Goal: Task Accomplishment & Management: Complete application form

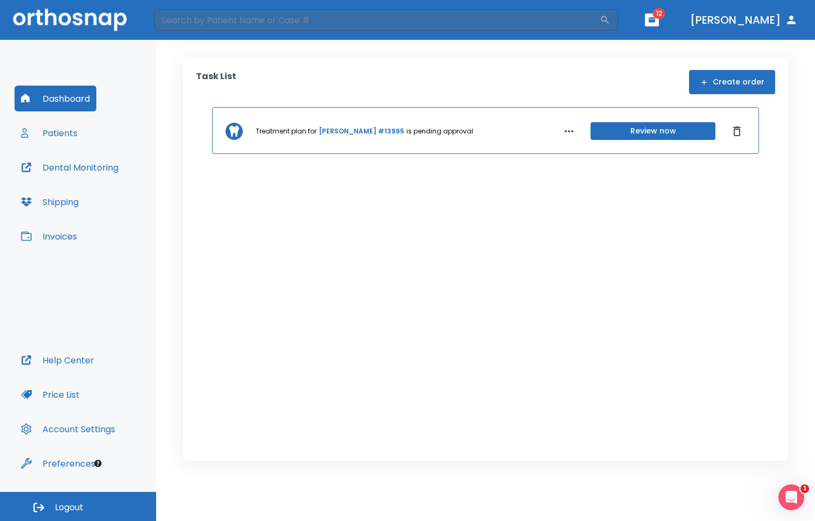
click at [51, 135] on button "Patients" at bounding box center [49, 133] width 69 height 26
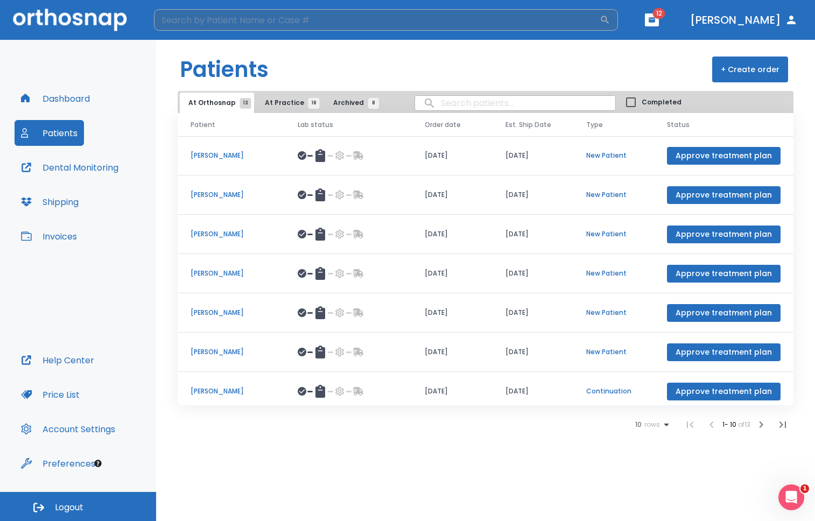
click at [293, 25] on input "search" at bounding box center [377, 20] width 446 height 22
type input "[PERSON_NAME]"
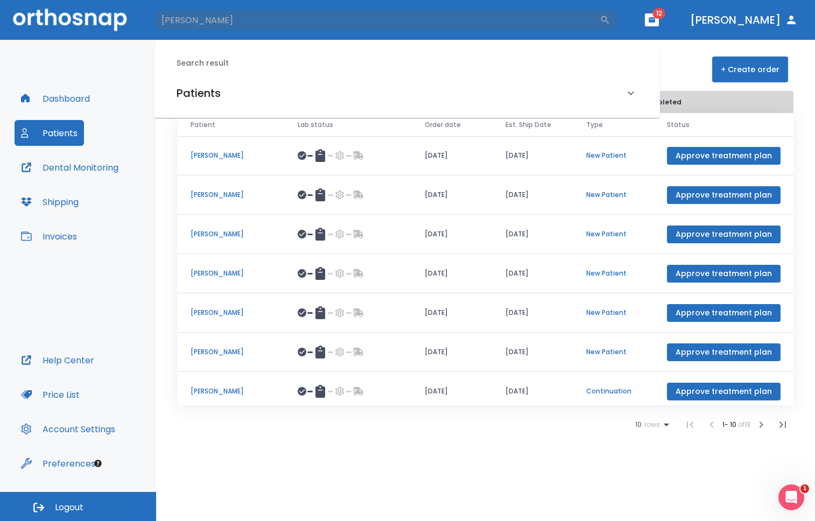
click at [212, 95] on h6 "Patients" at bounding box center [199, 93] width 44 height 17
click at [222, 131] on h6 "[PERSON_NAME] (Hold)" at bounding box center [407, 130] width 457 height 15
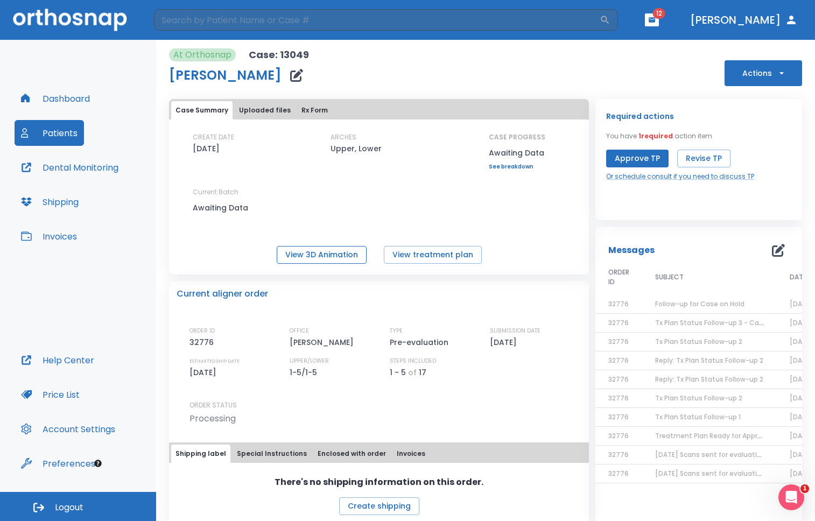
click at [344, 252] on button "View 3D Animation" at bounding box center [322, 255] width 90 height 18
click at [323, 255] on button "View 3D Animation" at bounding box center [322, 255] width 90 height 18
click at [779, 72] on icon "button" at bounding box center [782, 73] width 11 height 11
click at [520, 68] on div at bounding box center [407, 260] width 815 height 521
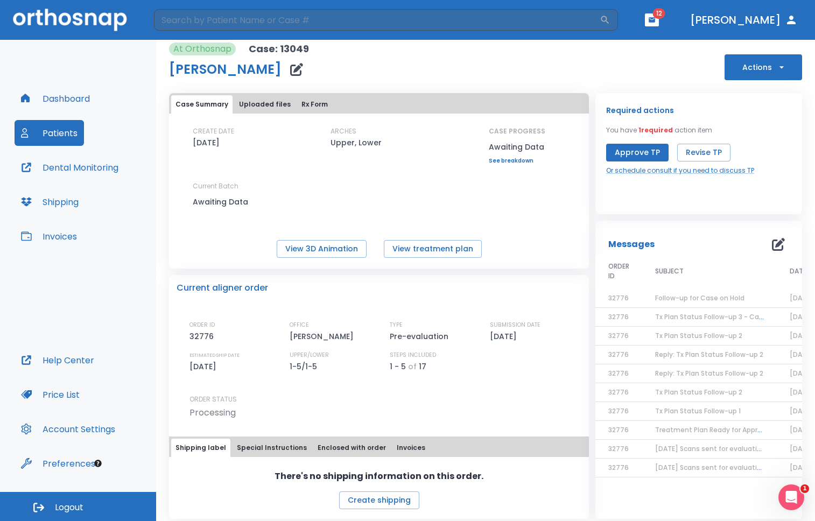
scroll to position [12, 0]
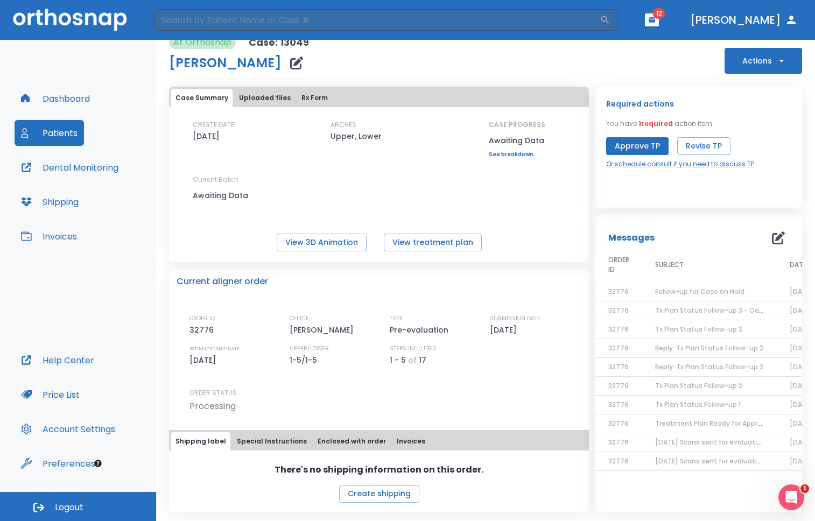
click at [264, 99] on button "Uploaded files" at bounding box center [265, 98] width 60 height 18
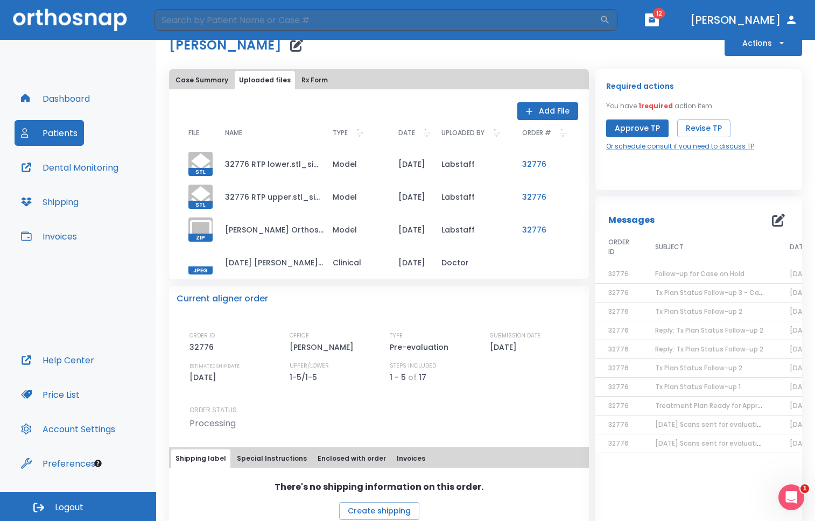
scroll to position [29, 0]
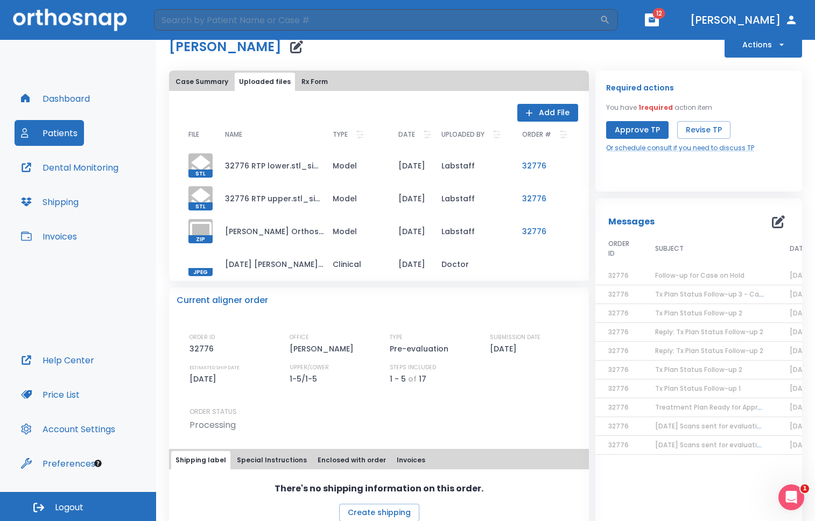
click at [298, 263] on td "[DATE] [PERSON_NAME].jpg" at bounding box center [270, 264] width 108 height 33
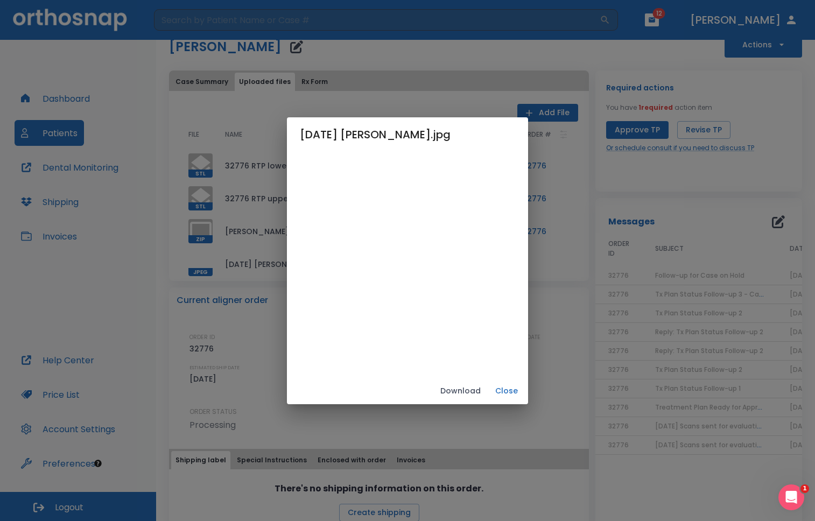
click at [524, 393] on button "Close" at bounding box center [507, 391] width 34 height 18
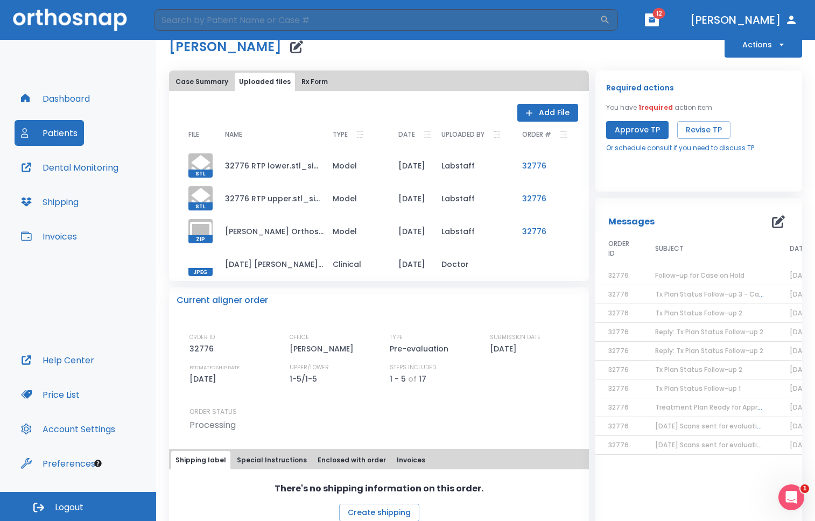
click at [302, 207] on td "32776 RTP upper.stl_simplified.stl" at bounding box center [270, 198] width 108 height 33
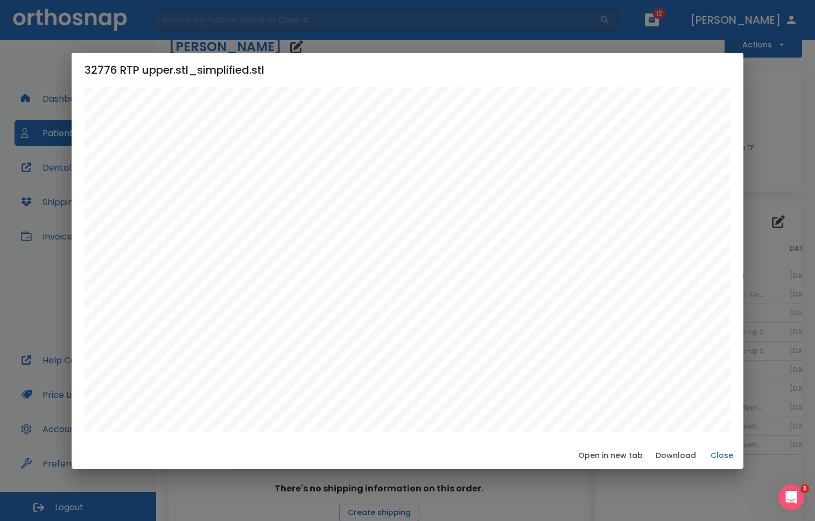
click at [723, 457] on button "Close" at bounding box center [722, 456] width 34 height 18
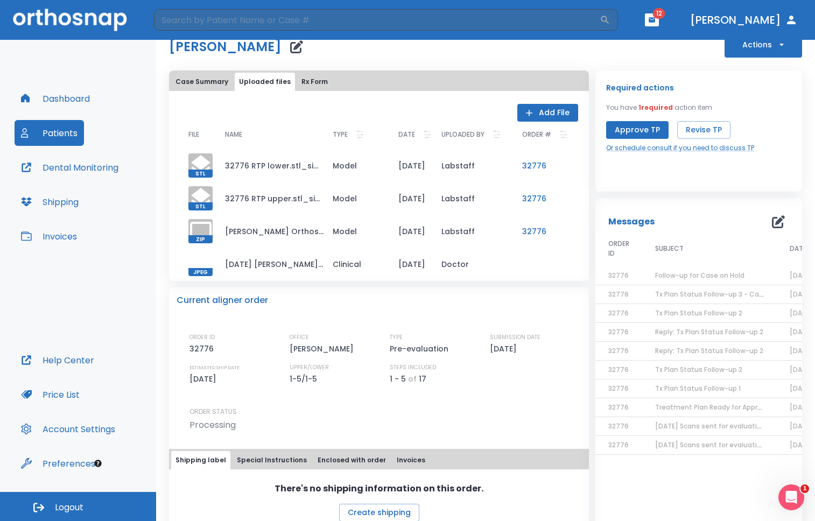
click at [78, 100] on button "Dashboard" at bounding box center [56, 99] width 82 height 26
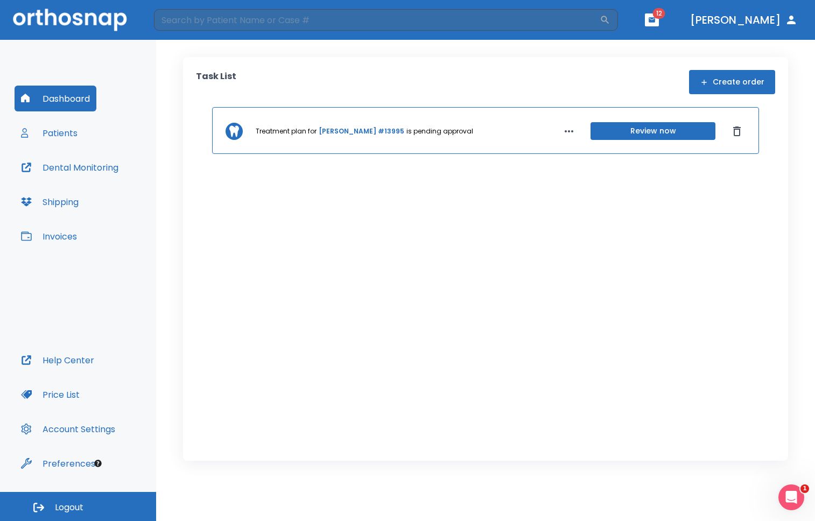
click at [712, 81] on button "Create order" at bounding box center [732, 82] width 86 height 24
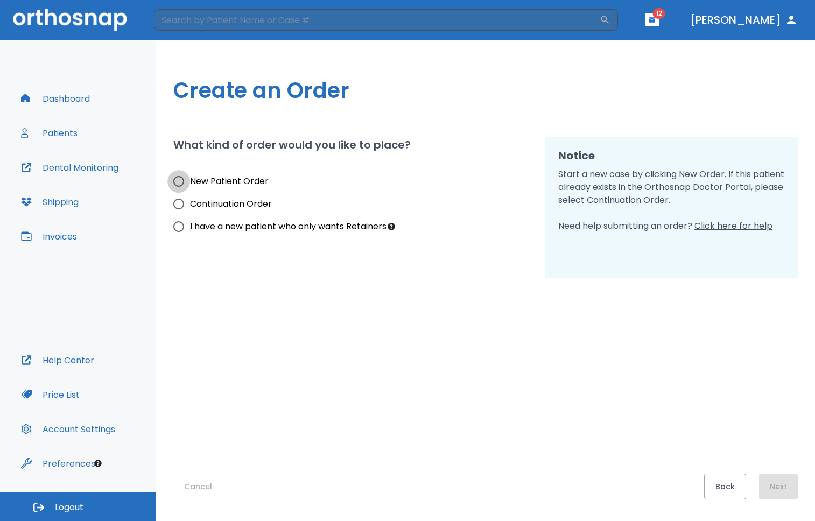
click at [179, 185] on input "New Patient Order" at bounding box center [178, 181] width 23 height 23
radio input "true"
click at [773, 484] on button "Next" at bounding box center [778, 487] width 39 height 26
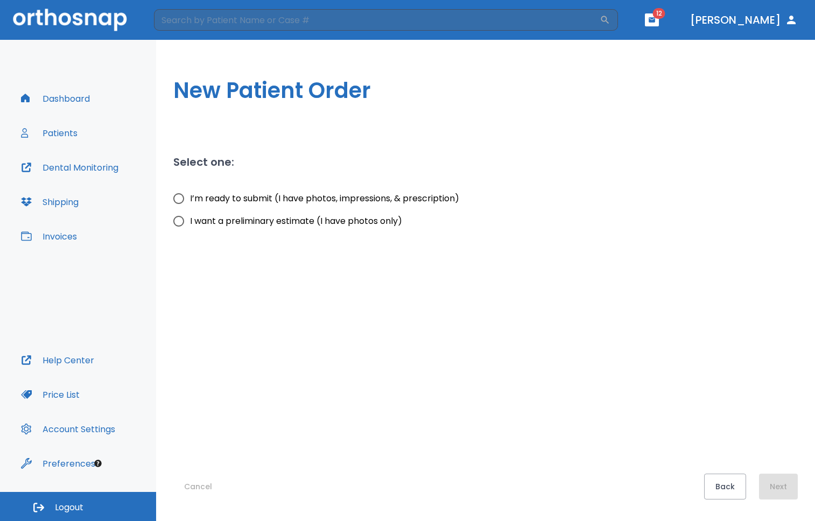
click at [181, 199] on input "I’m ready to submit (I have photos, impressions, & prescription)" at bounding box center [178, 198] width 23 height 23
radio input "true"
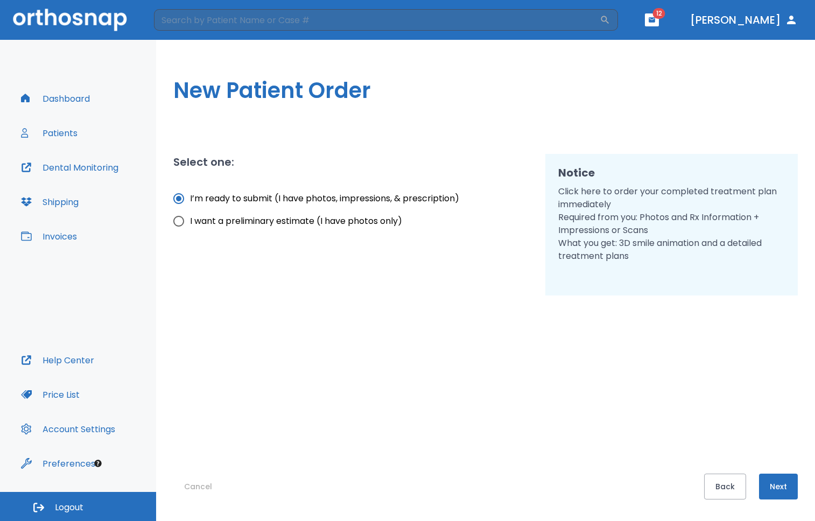
click at [782, 485] on button "Next" at bounding box center [778, 487] width 39 height 26
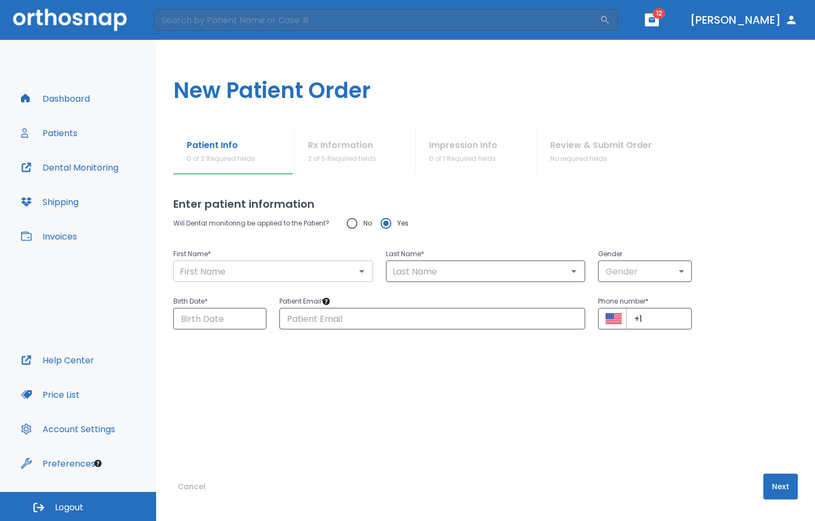
click at [250, 272] on input "text" at bounding box center [273, 271] width 193 height 15
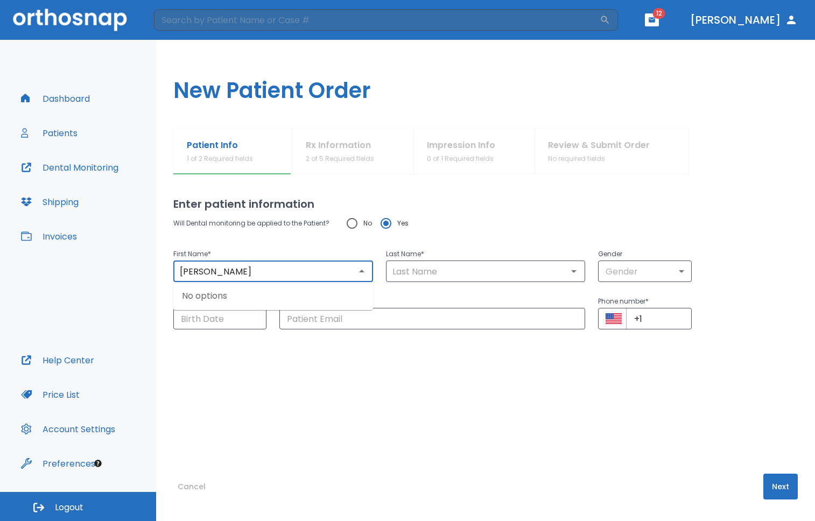
type input "[PERSON_NAME]"
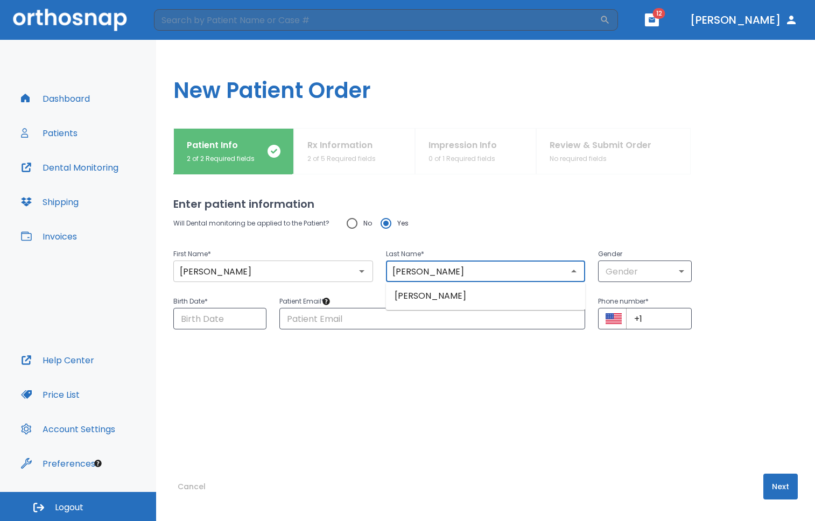
type input "[PERSON_NAME]"
